Goal: Navigation & Orientation: Understand site structure

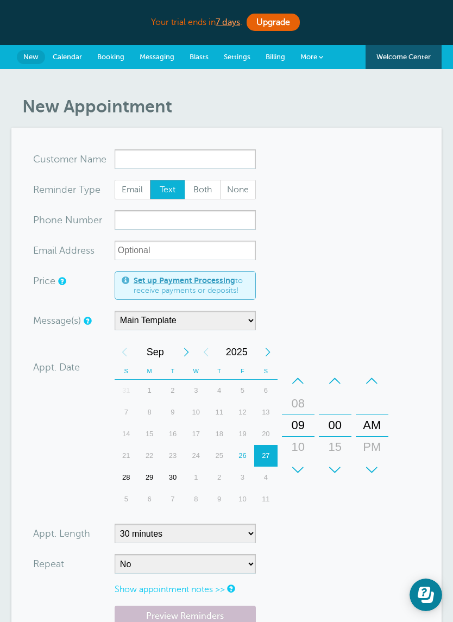
click at [72, 61] on link "Calendar" at bounding box center [67, 57] width 45 height 24
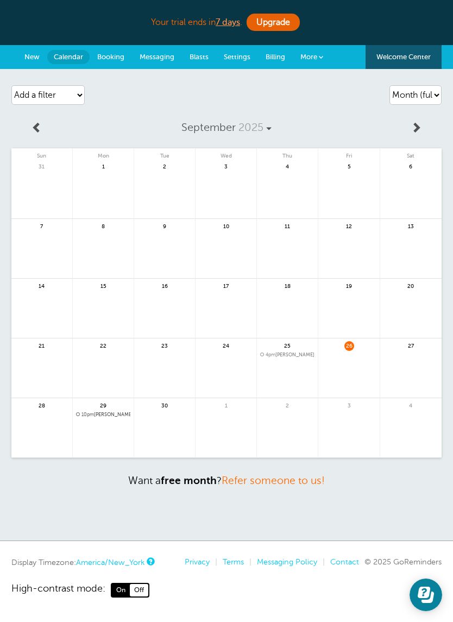
click at [110, 60] on span "Booking" at bounding box center [110, 57] width 27 height 8
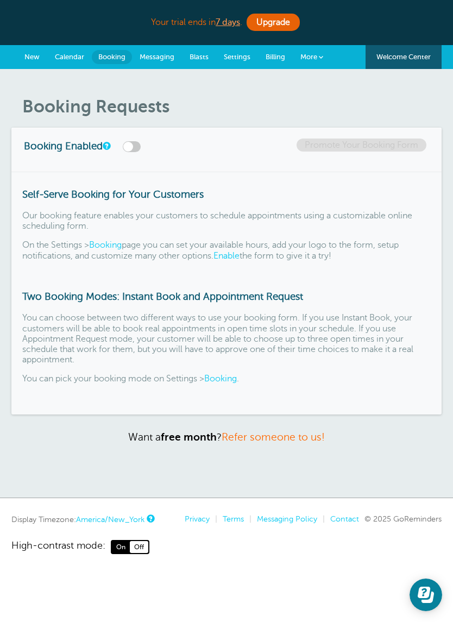
click at [162, 55] on span "Messaging" at bounding box center [157, 57] width 35 height 8
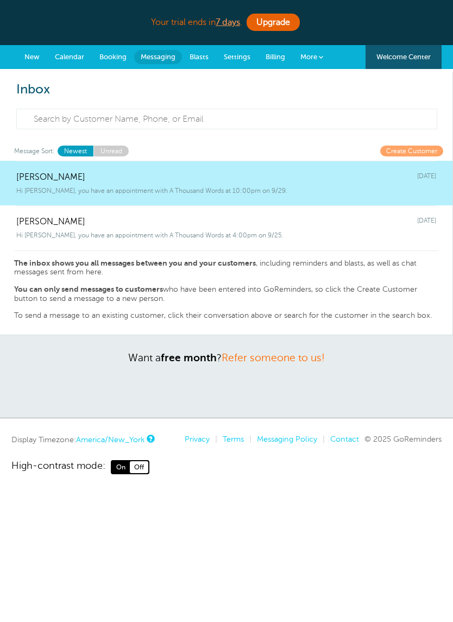
click at [203, 52] on link "Blasts" at bounding box center [199, 57] width 34 height 24
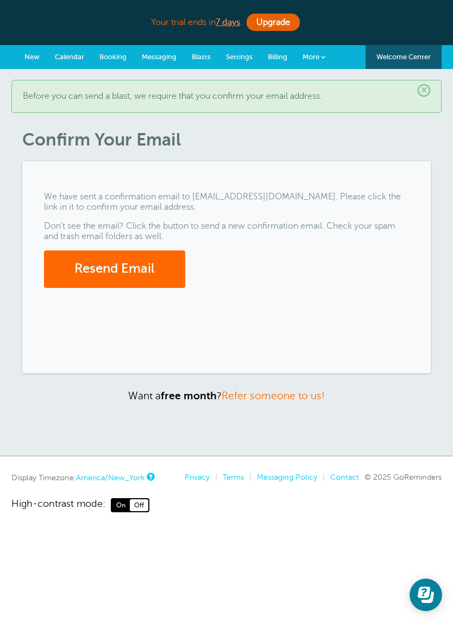
click at [241, 57] on span "Settings" at bounding box center [239, 57] width 27 height 8
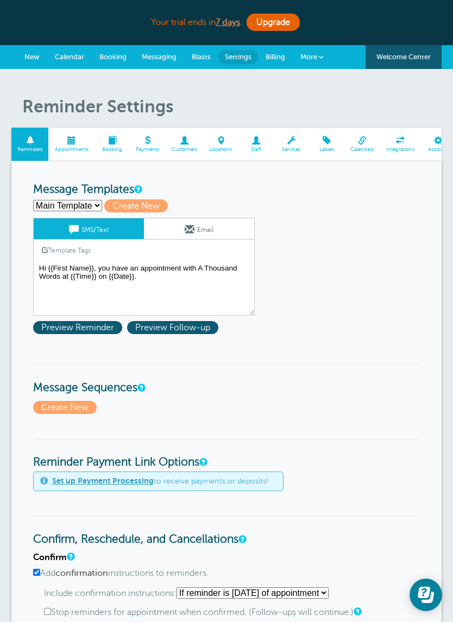
click at [186, 328] on span "Preview Follow-up" at bounding box center [172, 327] width 91 height 13
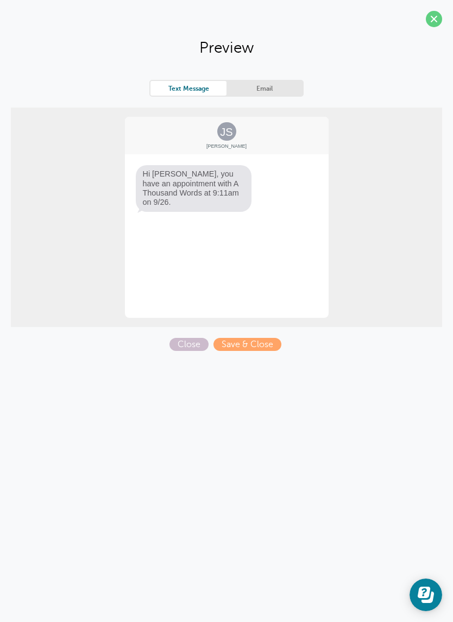
click at [195, 340] on span "Close" at bounding box center [189, 344] width 39 height 13
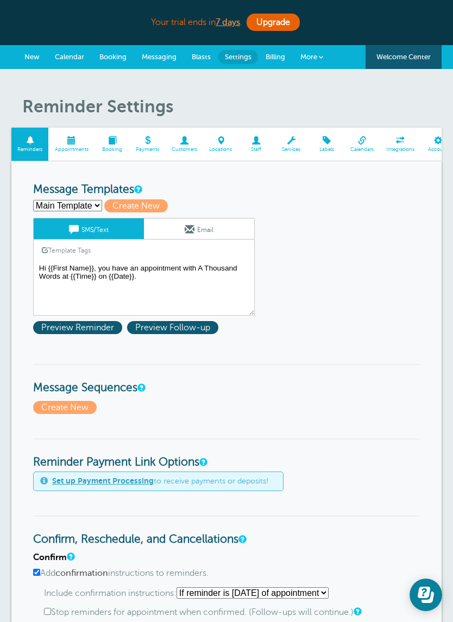
click at [277, 52] on link "Billing" at bounding box center [275, 57] width 35 height 24
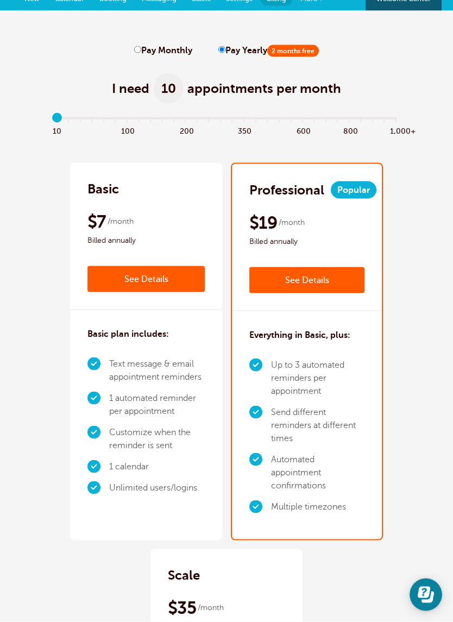
scroll to position [14, 0]
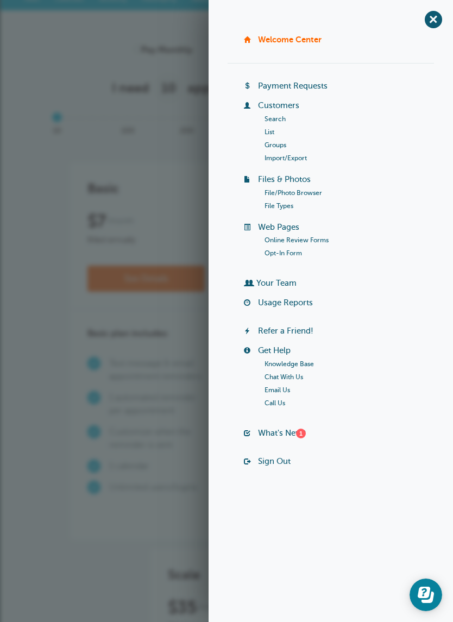
click at [435, 21] on span "+" at bounding box center [433, 19] width 24 height 24
